Goal: Information Seeking & Learning: Learn about a topic

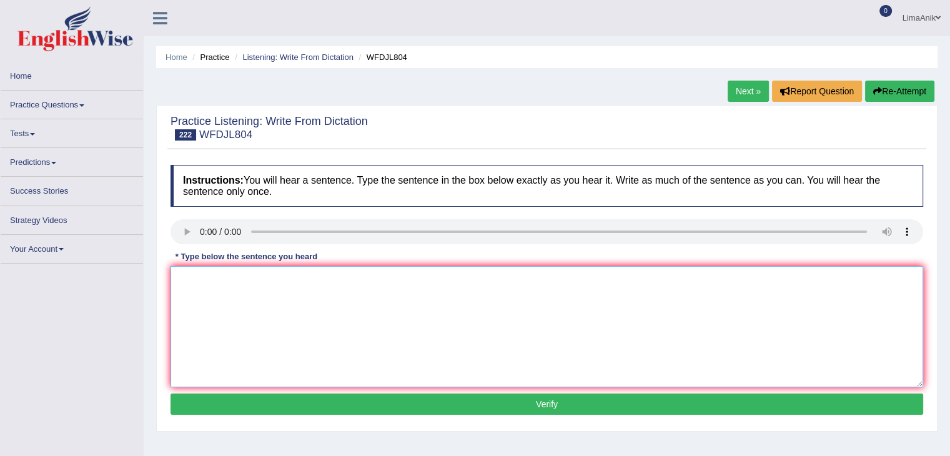
click at [232, 286] on textarea at bounding box center [546, 326] width 752 height 121
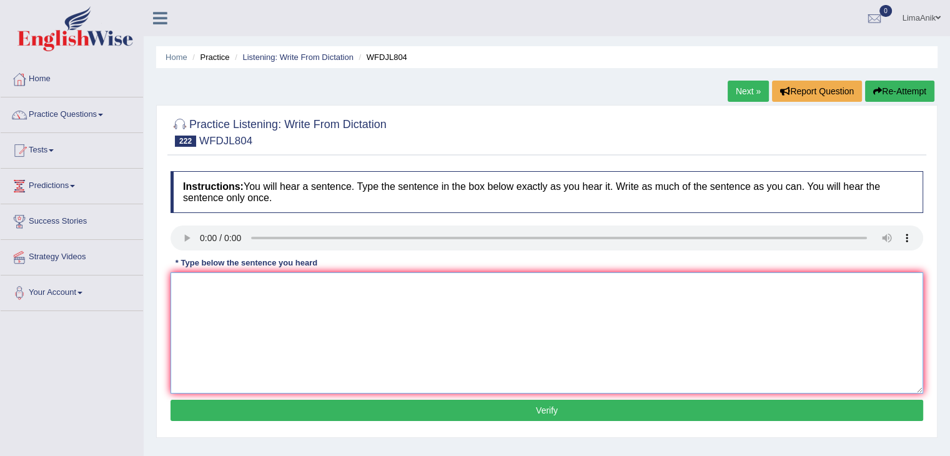
click at [209, 337] on textarea at bounding box center [546, 332] width 752 height 121
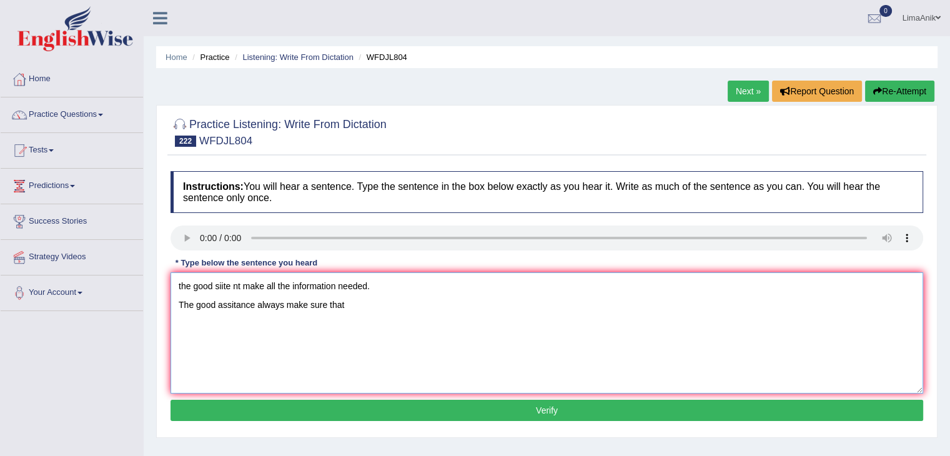
click at [310, 308] on textarea "the good siite nt make all the information needed. The good assitance always ma…" at bounding box center [546, 332] width 752 height 121
click at [355, 304] on textarea "the good siite nt make all the information needed. The good assitance always ma…" at bounding box center [546, 332] width 752 height 121
click at [381, 303] on textarea "the good siite nt make all the information needed. The good assitance always ma…" at bounding box center [546, 332] width 752 height 121
click at [378, 308] on textarea "the good siite nt make all the information needed. The good assitance always ma…" at bounding box center [546, 332] width 752 height 121
click at [412, 308] on textarea "the good siite nt make all the information needed. The good assitance always ma…" at bounding box center [546, 332] width 752 height 121
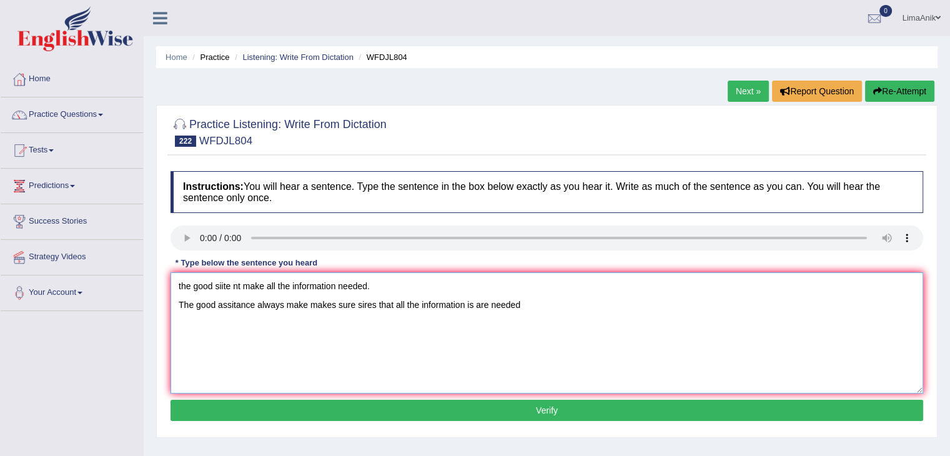
click at [486, 305] on textarea "the good siite nt make all the information needed. The good assitance always ma…" at bounding box center [546, 332] width 752 height 121
click at [489, 304] on textarea "the good siite nt make all the information needed. The good assitance always ma…" at bounding box center [546, 332] width 752 height 121
click at [516, 307] on textarea "the good siite nt make all the information needed. The good assitance always ma…" at bounding box center [546, 332] width 752 height 121
click at [385, 282] on textarea "the good siite nt make all the information needed. The good assistance assistan…" at bounding box center [546, 332] width 752 height 121
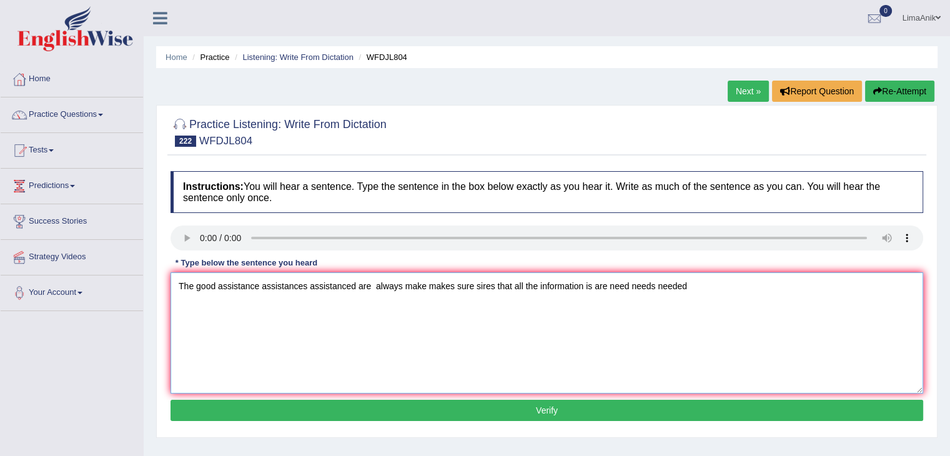
click at [180, 307] on textarea "The good assistance assistances assistanced are always make makes sure sires th…" at bounding box center [546, 332] width 752 height 121
click at [491, 285] on textarea "The good assistance assistances assistanced are always make makes sure sires th…" at bounding box center [546, 332] width 752 height 121
click at [494, 286] on textarea "The good assistance assistances assistanced are always make makes sure sires th…" at bounding box center [546, 332] width 752 height 121
click at [515, 288] on textarea "The good assistance assistances assistanced are always make makes sure sures th…" at bounding box center [546, 332] width 752 height 121
click at [718, 292] on textarea "The good assistance assistances assistanced are always make makes sure sures th…" at bounding box center [546, 332] width 752 height 121
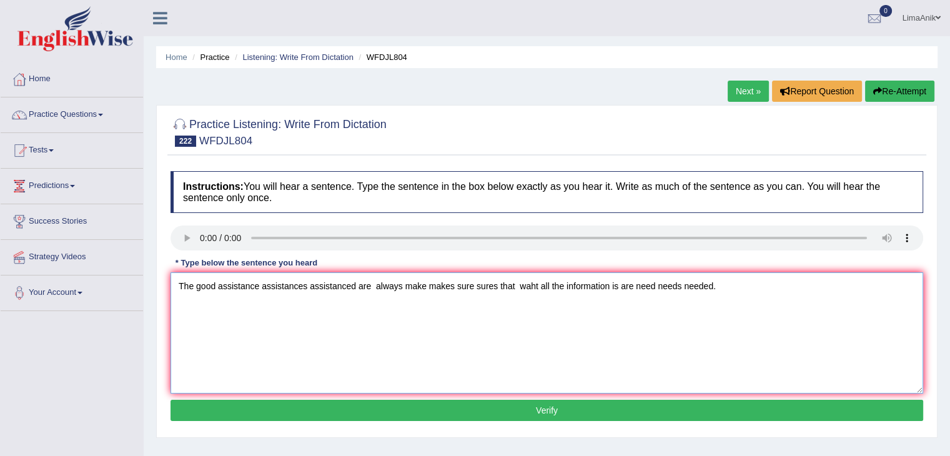
click at [219, 288] on textarea "The good assistance assistances assistanced are always make makes sure sures th…" at bounding box center [546, 332] width 752 height 121
click at [602, 288] on textarea "The good goods assistant assistants assistance assistances assistanced are alwa…" at bounding box center [546, 332] width 752 height 121
click at [651, 285] on textarea "The good goods assistant assistants assistance assistances assistanced are alwa…" at bounding box center [546, 332] width 752 height 121
click at [685, 335] on textarea "The good goods assistant assistants assistance assistances assistanced are alwa…" at bounding box center [546, 332] width 752 height 121
type textarea "The good goods assistant assistants assistance assistances assistanced are alwa…"
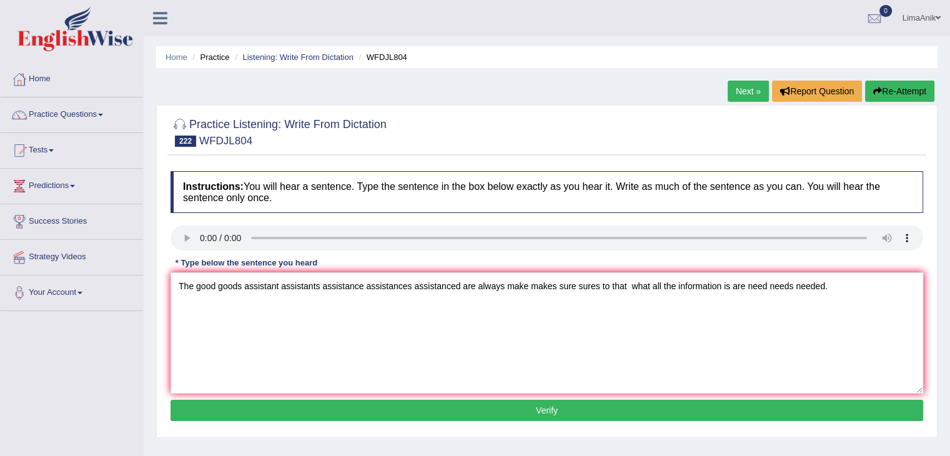
click at [464, 411] on button "Verify" at bounding box center [546, 410] width 752 height 21
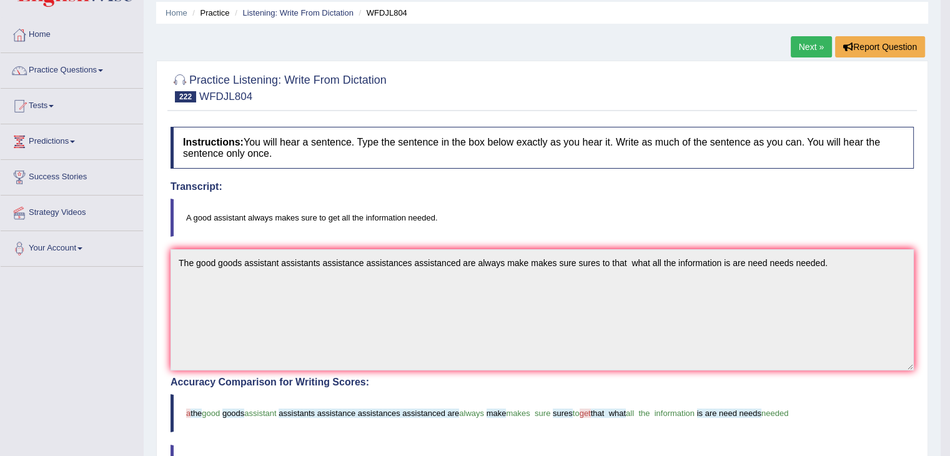
scroll to position [155, 0]
